Goal: Find specific page/section

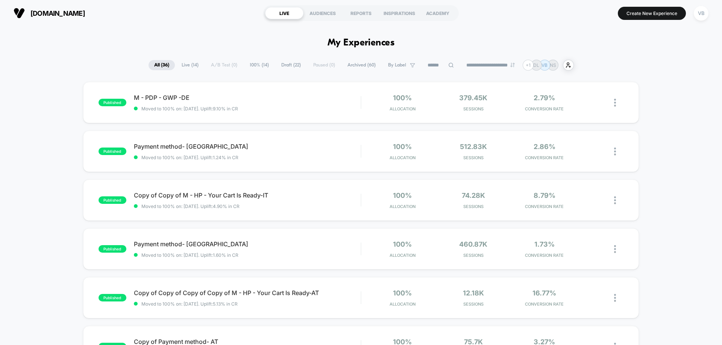
click at [190, 65] on span "Live ( 14 )" at bounding box center [190, 65] width 28 height 10
click at [225, 114] on div "published M - PDP - GWP -DE Moved to 100% on: 2/18/2025 . Uplift: 9.10% in CR 1…" at bounding box center [360, 102] width 555 height 41
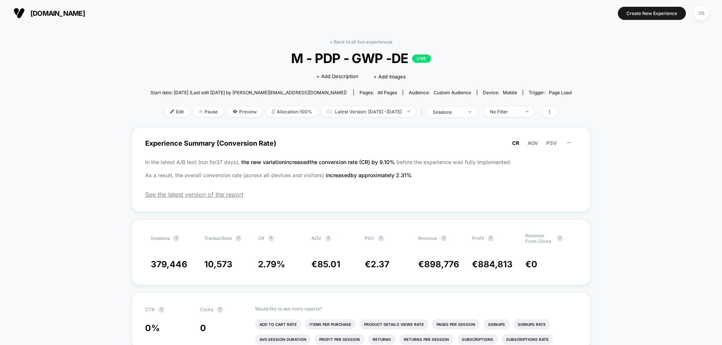
click at [227, 114] on span "Preview" at bounding box center [244, 112] width 35 height 10
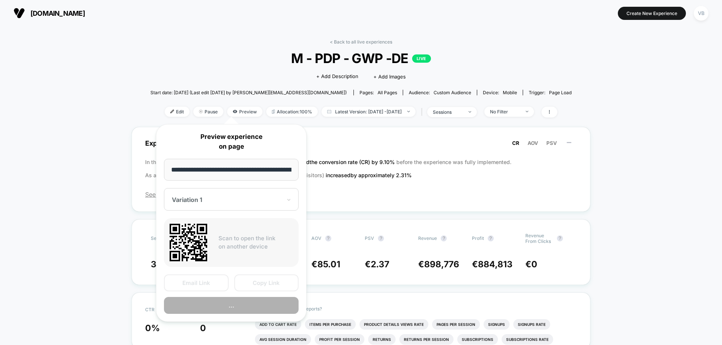
scroll to position [0, 82]
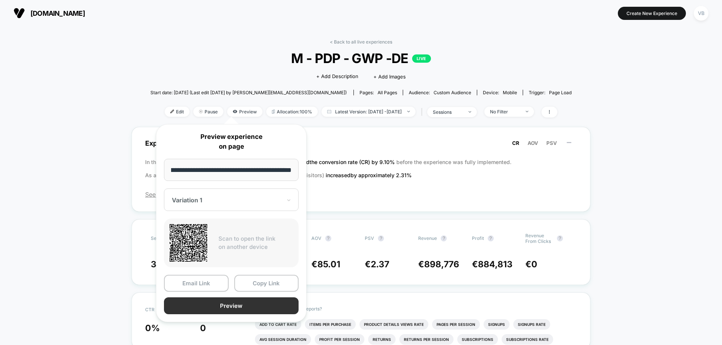
click at [227, 303] on button "Preview" at bounding box center [231, 306] width 135 height 17
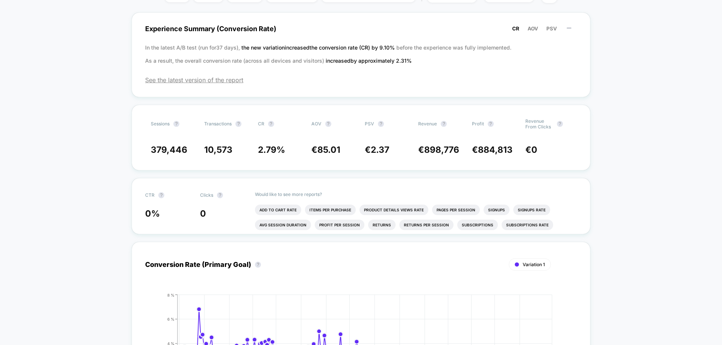
scroll to position [0, 0]
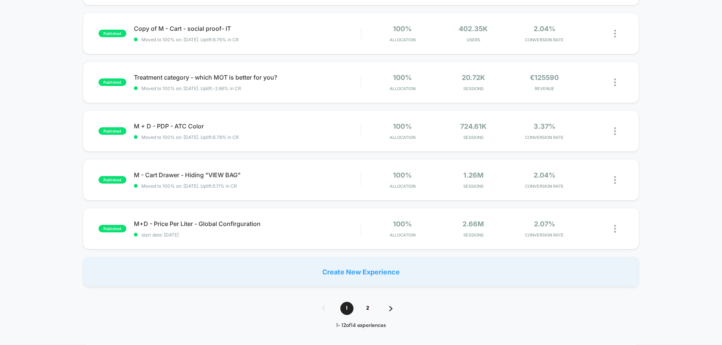
scroll to position [413, 0]
click at [366, 308] on span "2" at bounding box center [367, 308] width 13 height 13
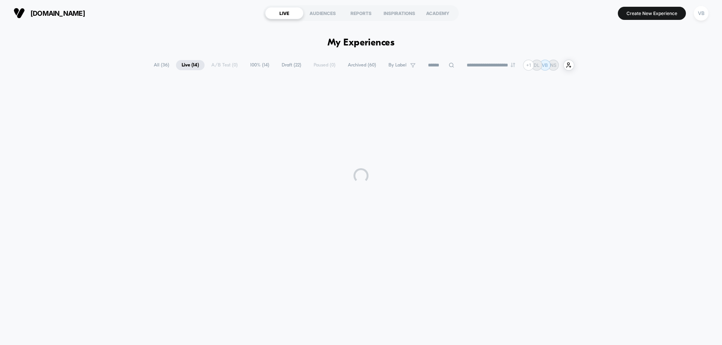
scroll to position [0, 0]
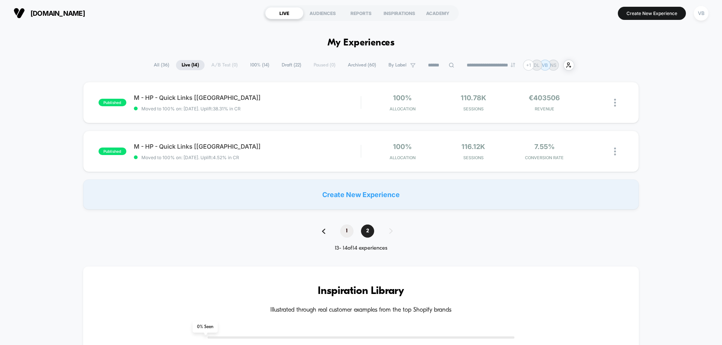
click at [344, 228] on span "1" at bounding box center [346, 231] width 13 height 13
